Goal: Task Accomplishment & Management: Use online tool/utility

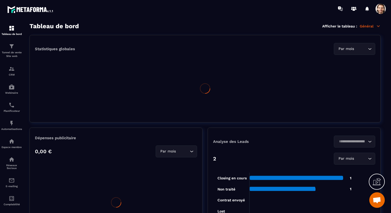
click at [385, 12] on span at bounding box center [381, 9] width 10 height 10
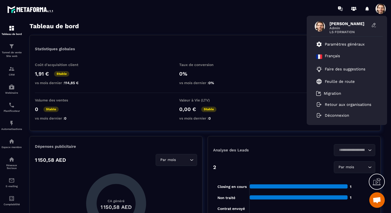
click at [310, 31] on div "[PERSON_NAME] Admin LS FORMATION Paramètres généraux Français Faire des suggest…" at bounding box center [347, 70] width 81 height 109
click at [272, 31] on section "Tableau de bord Afficher le tableau : Général Statistiques globales Par mois Lo…" at bounding box center [205, 118] width 362 height 191
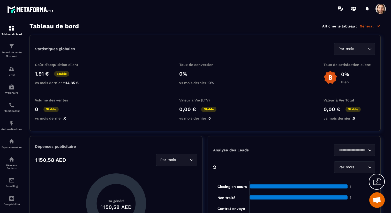
click at [376, 26] on icon at bounding box center [378, 26] width 5 height 5
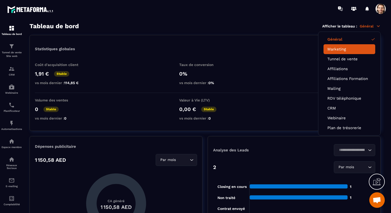
click at [349, 49] on link "Marketing" at bounding box center [350, 49] width 44 height 5
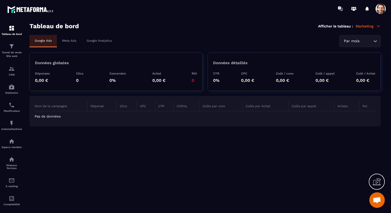
click at [75, 38] on div "Meta Ads" at bounding box center [69, 40] width 25 height 11
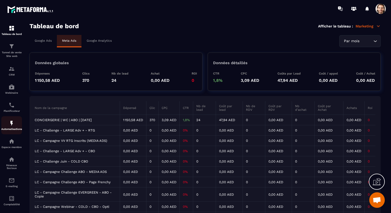
click at [10, 121] on link "Automatisations" at bounding box center [11, 125] width 21 height 18
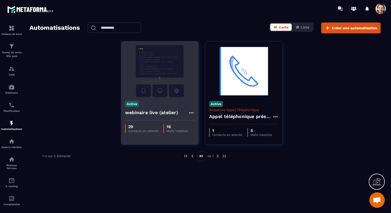
click at [153, 109] on h4 "webinaire live (atelier)" at bounding box center [151, 112] width 53 height 7
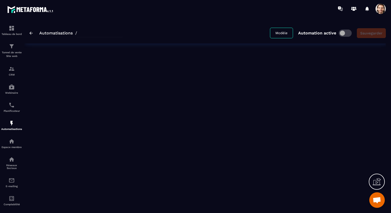
type input "**********"
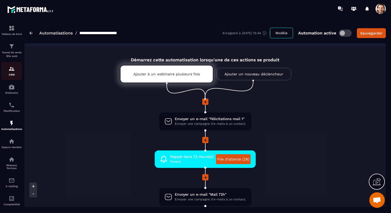
click at [10, 70] on img at bounding box center [12, 69] width 6 height 6
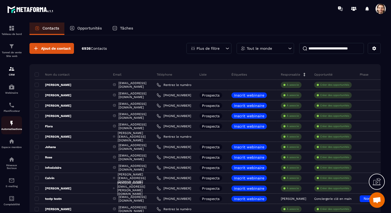
click at [10, 130] on p "Automatisations" at bounding box center [11, 129] width 21 height 3
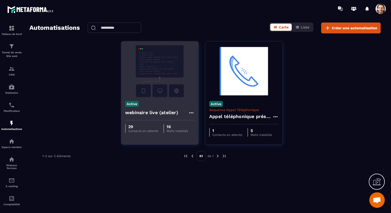
click at [157, 113] on h4 "webinaire live (atelier)" at bounding box center [151, 112] width 53 height 7
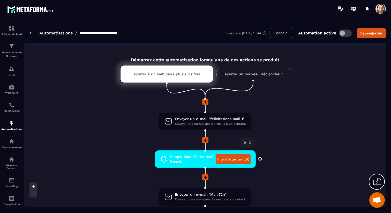
click at [234, 159] on link "File d'attente (29)" at bounding box center [233, 159] width 35 height 10
